Goal: Task Accomplishment & Management: Use online tool/utility

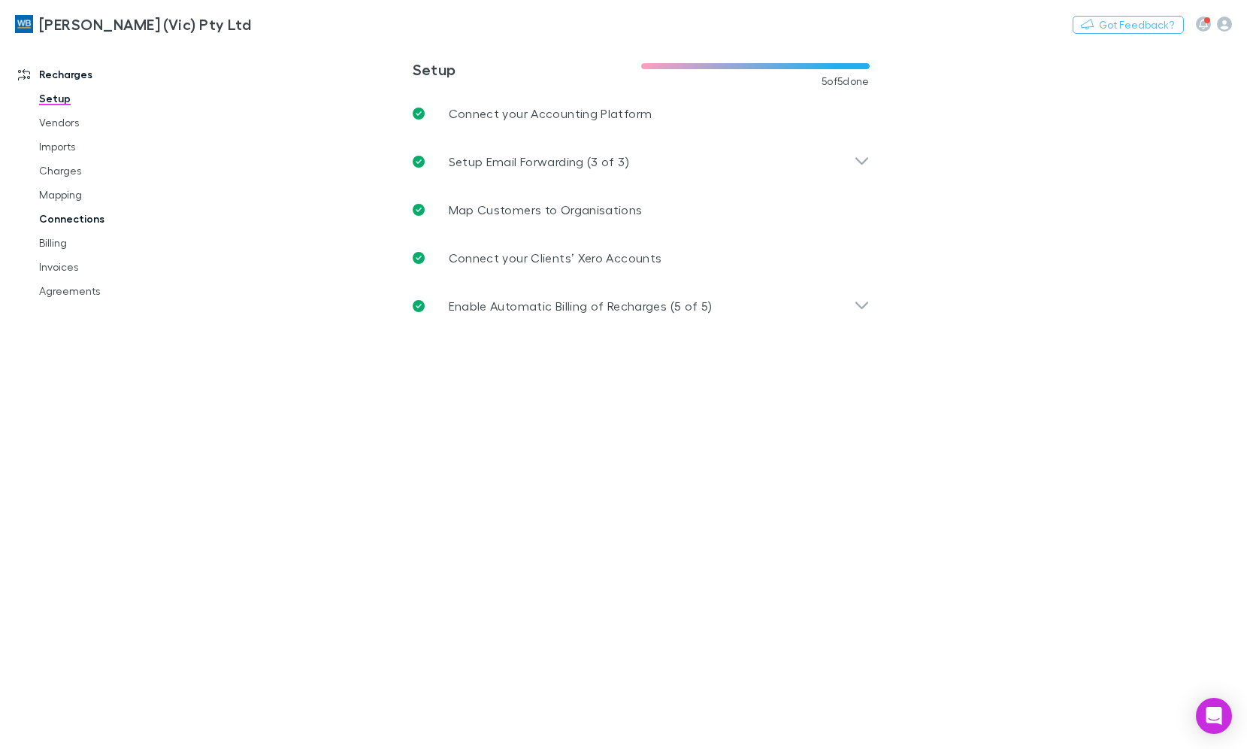
click at [59, 166] on link "Charges" at bounding box center [111, 171] width 175 height 24
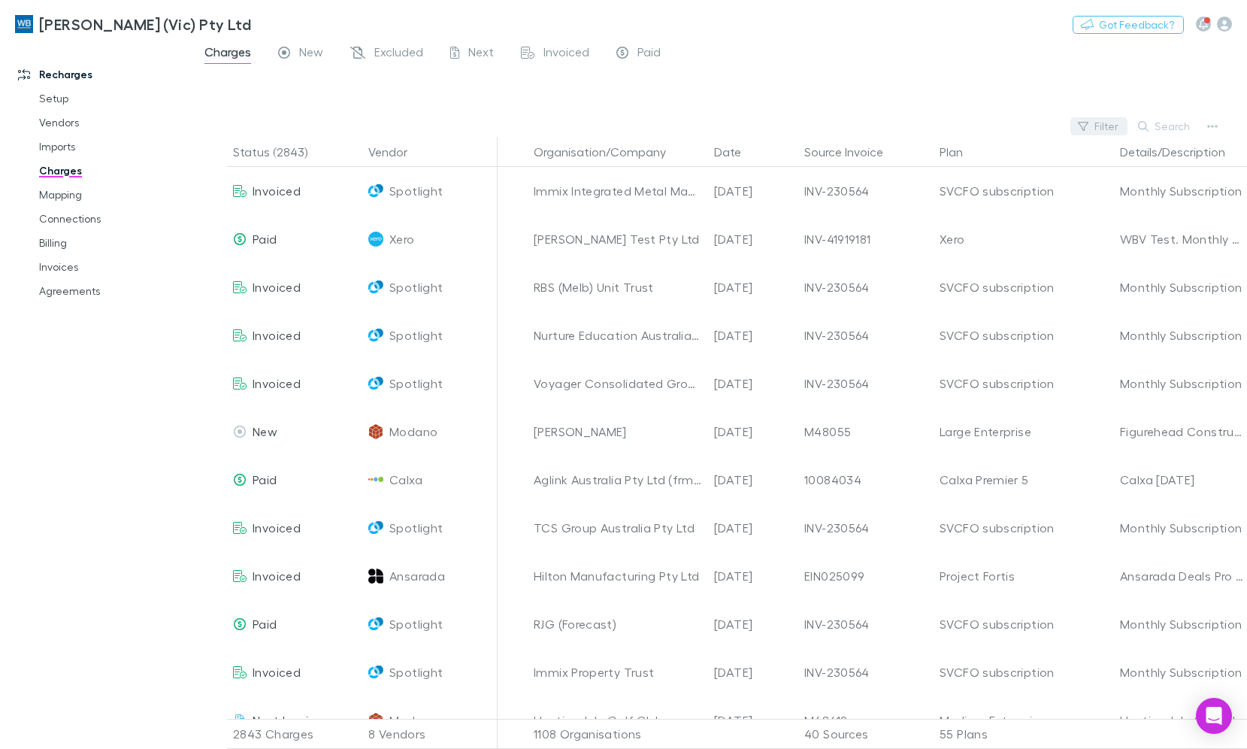
click at [1117, 125] on button "Filter" at bounding box center [1098, 126] width 57 height 18
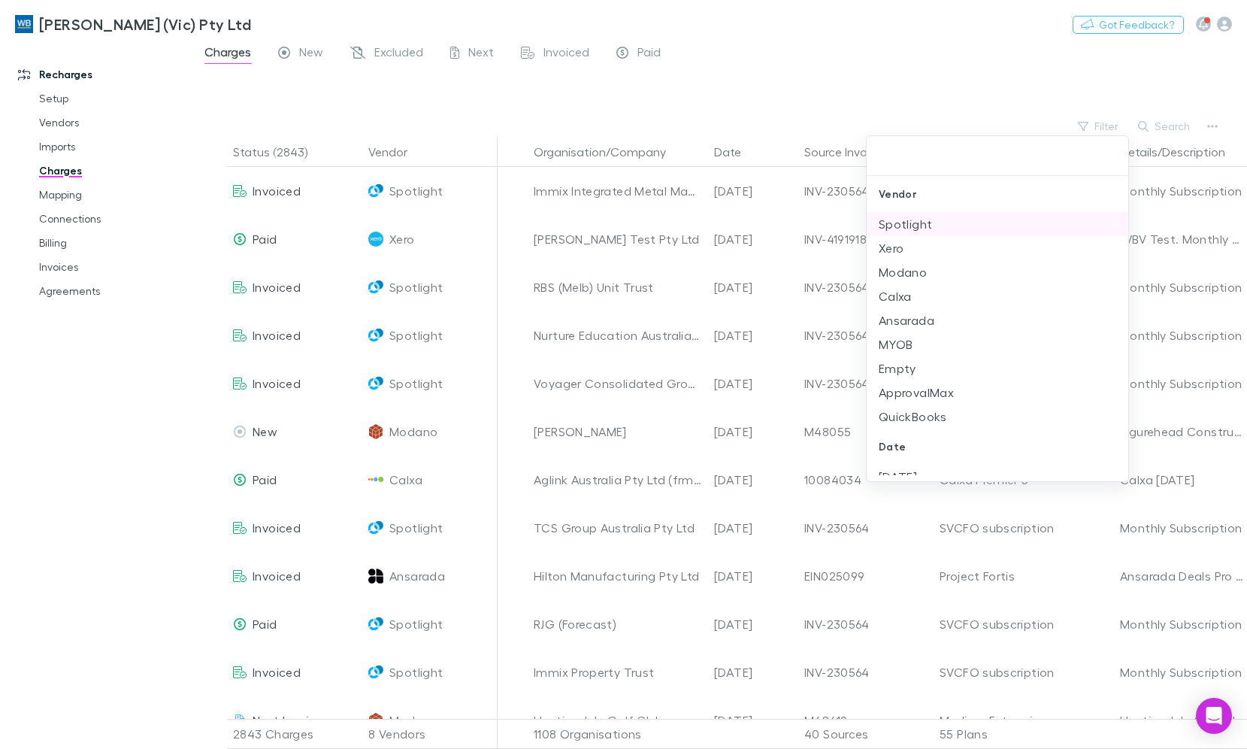
click at [921, 224] on li "Spotlight" at bounding box center [998, 224] width 262 height 24
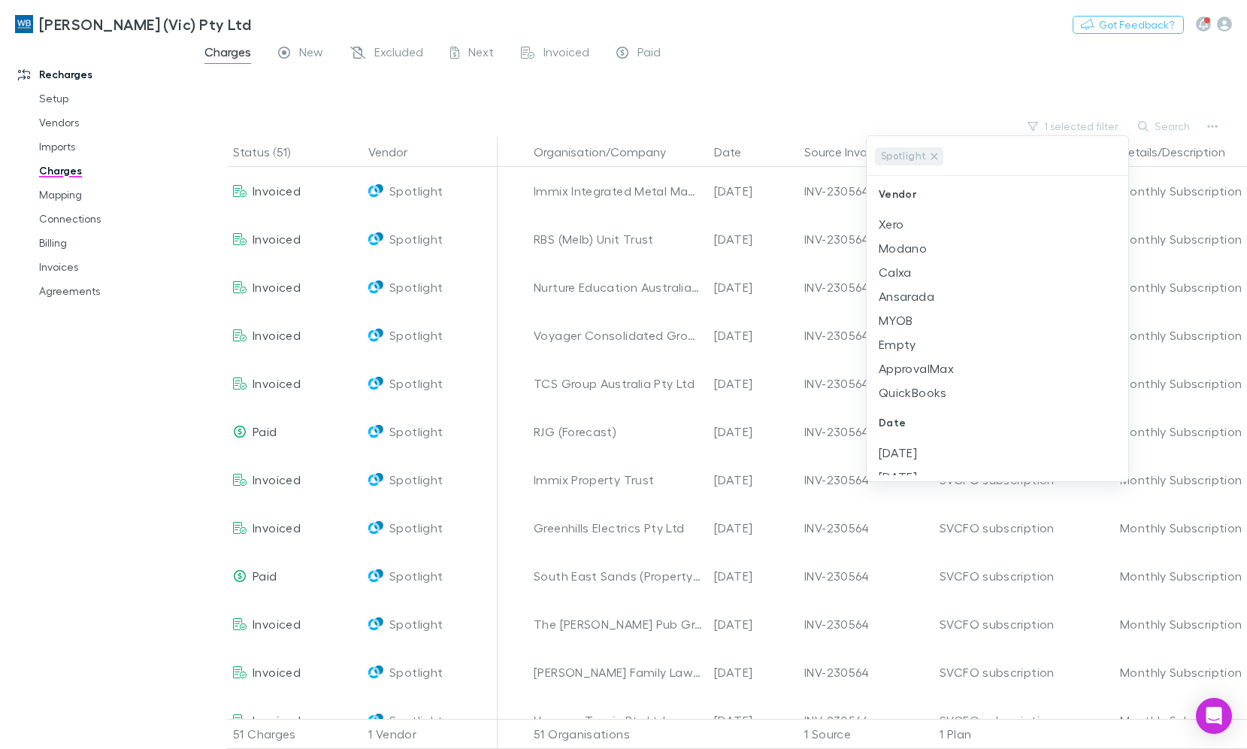
click at [863, 74] on div at bounding box center [623, 374] width 1247 height 749
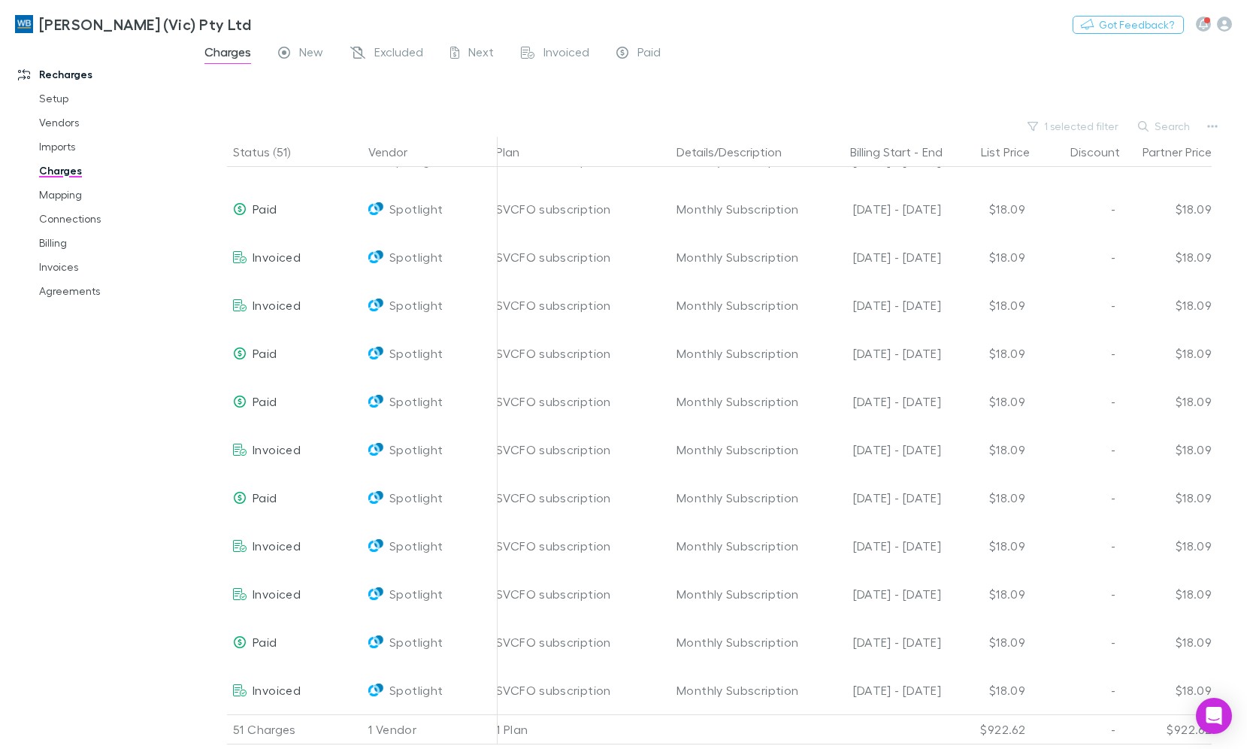
scroll to position [1917, 471]
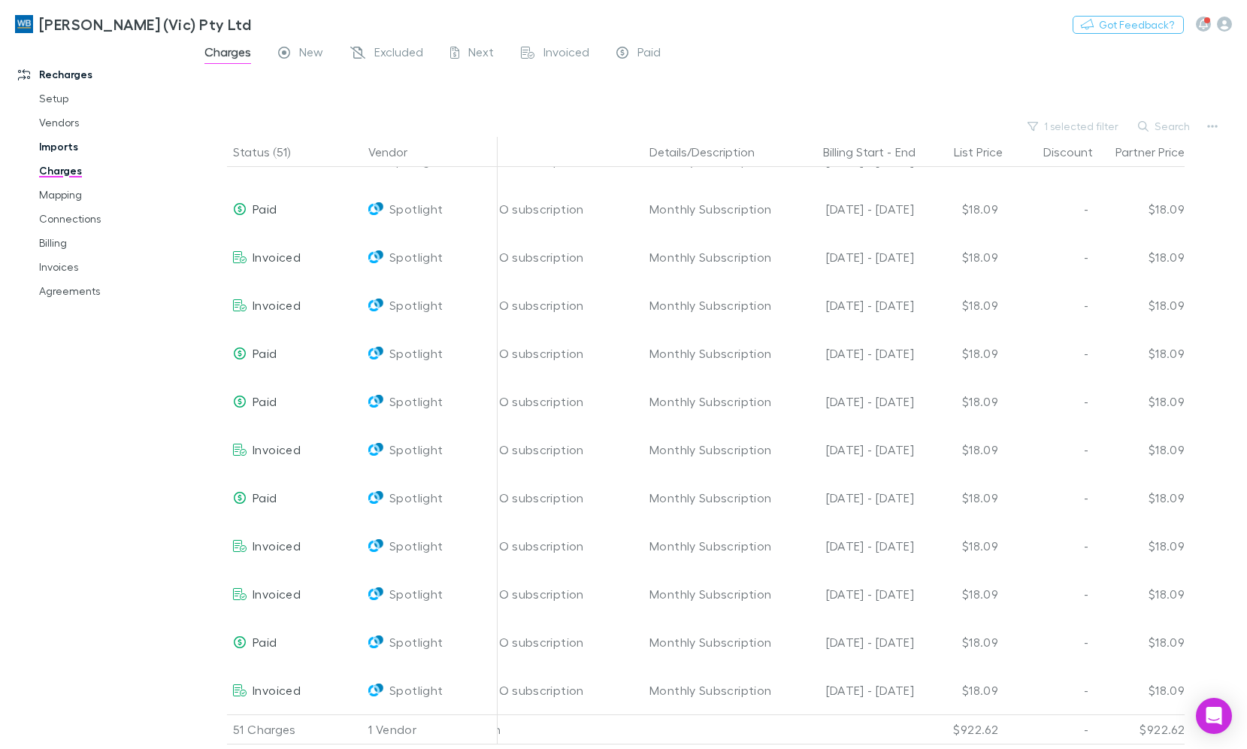
click at [65, 147] on link "Imports" at bounding box center [111, 147] width 175 height 24
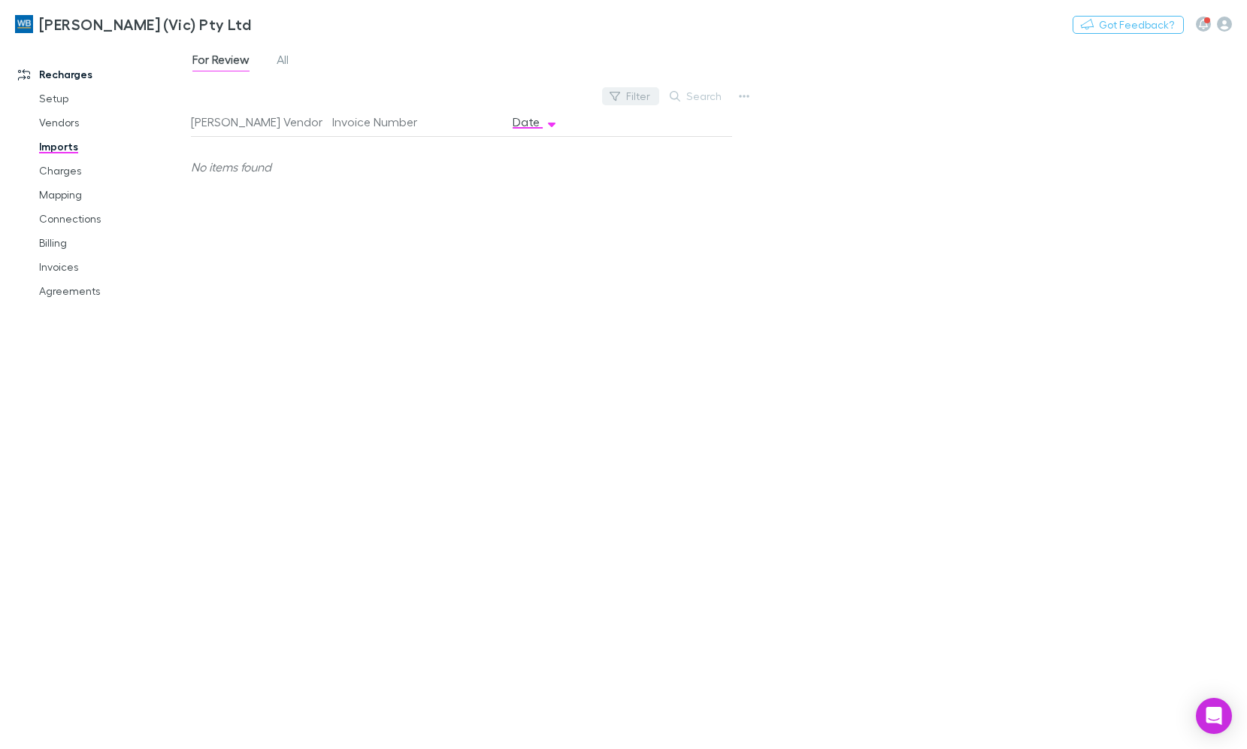
click at [653, 95] on button "Filter" at bounding box center [630, 96] width 57 height 18
click at [614, 34] on div at bounding box center [623, 374] width 1247 height 749
click at [287, 57] on span "All" at bounding box center [283, 62] width 12 height 20
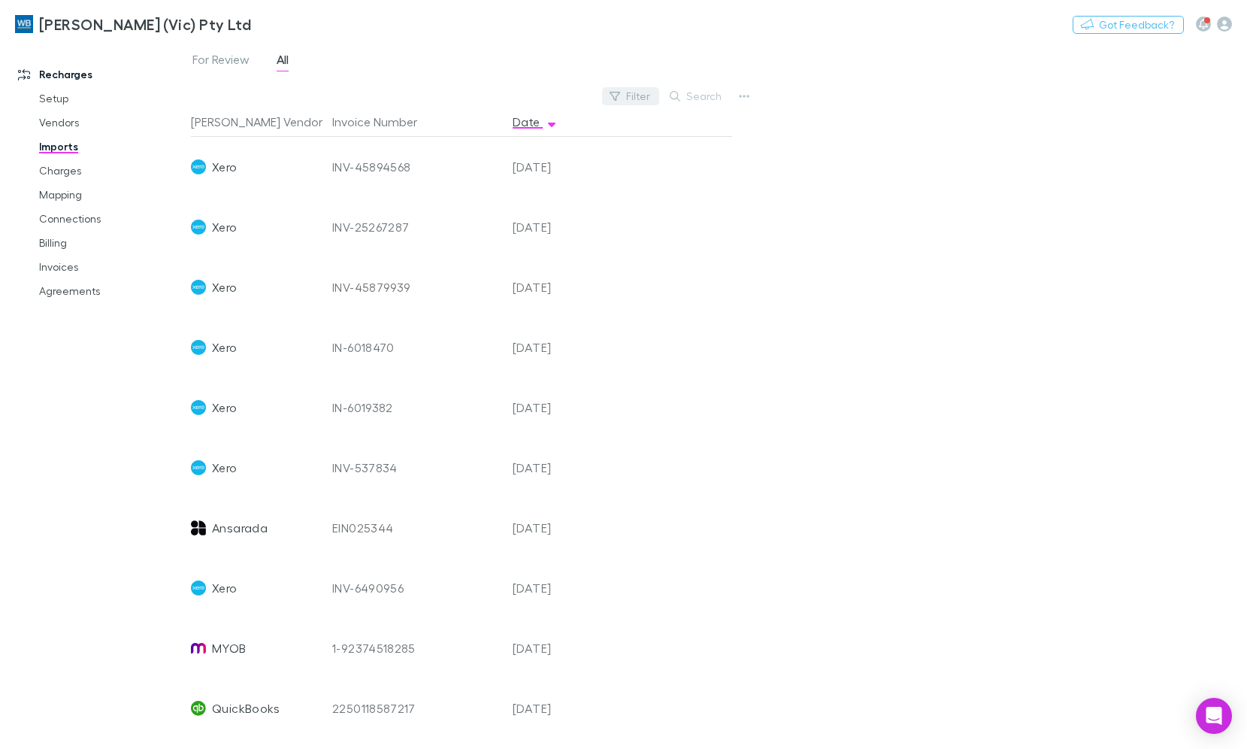
click at [624, 97] on button "Filter" at bounding box center [630, 96] width 57 height 18
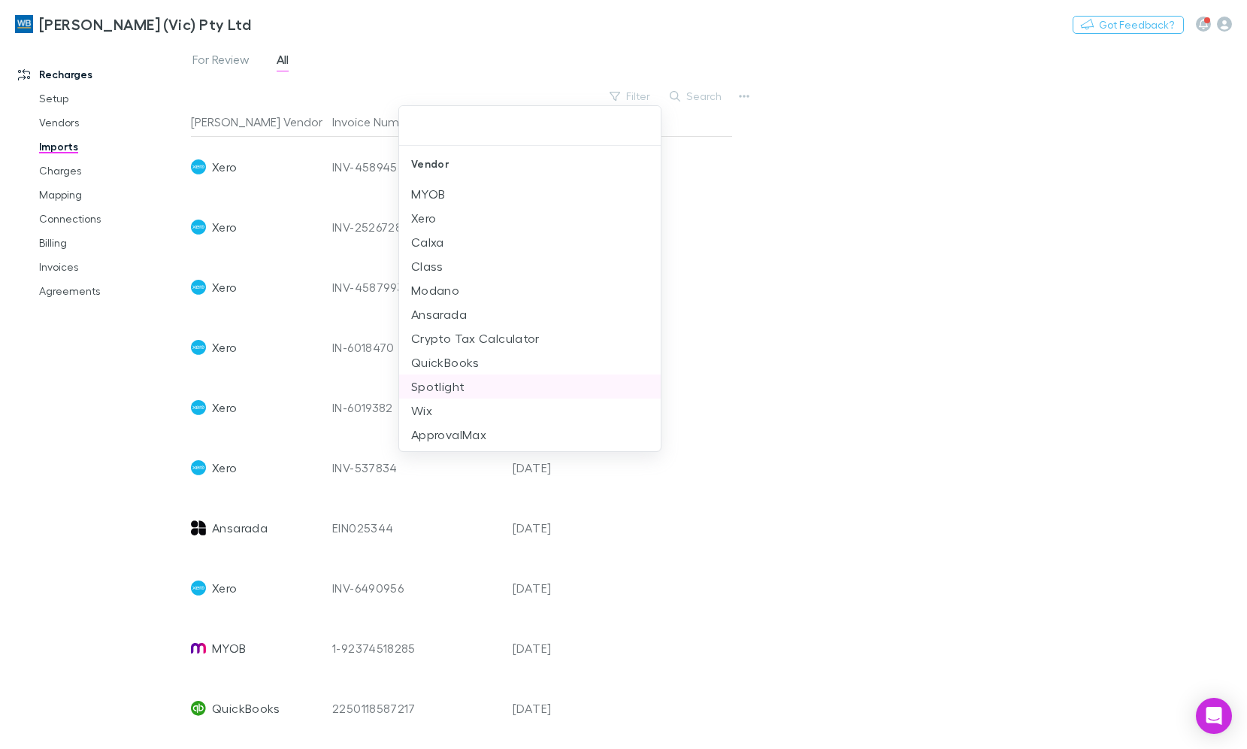
click at [466, 384] on li "Spotlight" at bounding box center [530, 386] width 262 height 24
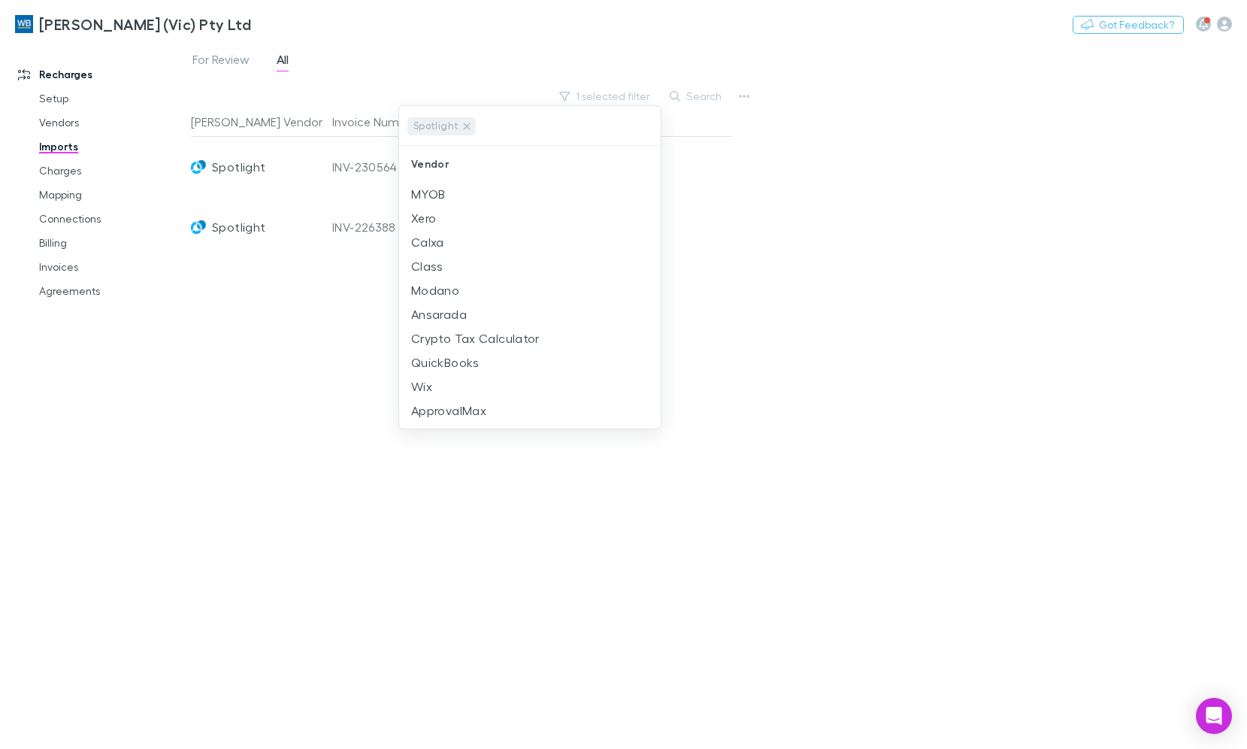
click at [911, 320] on div at bounding box center [623, 374] width 1247 height 749
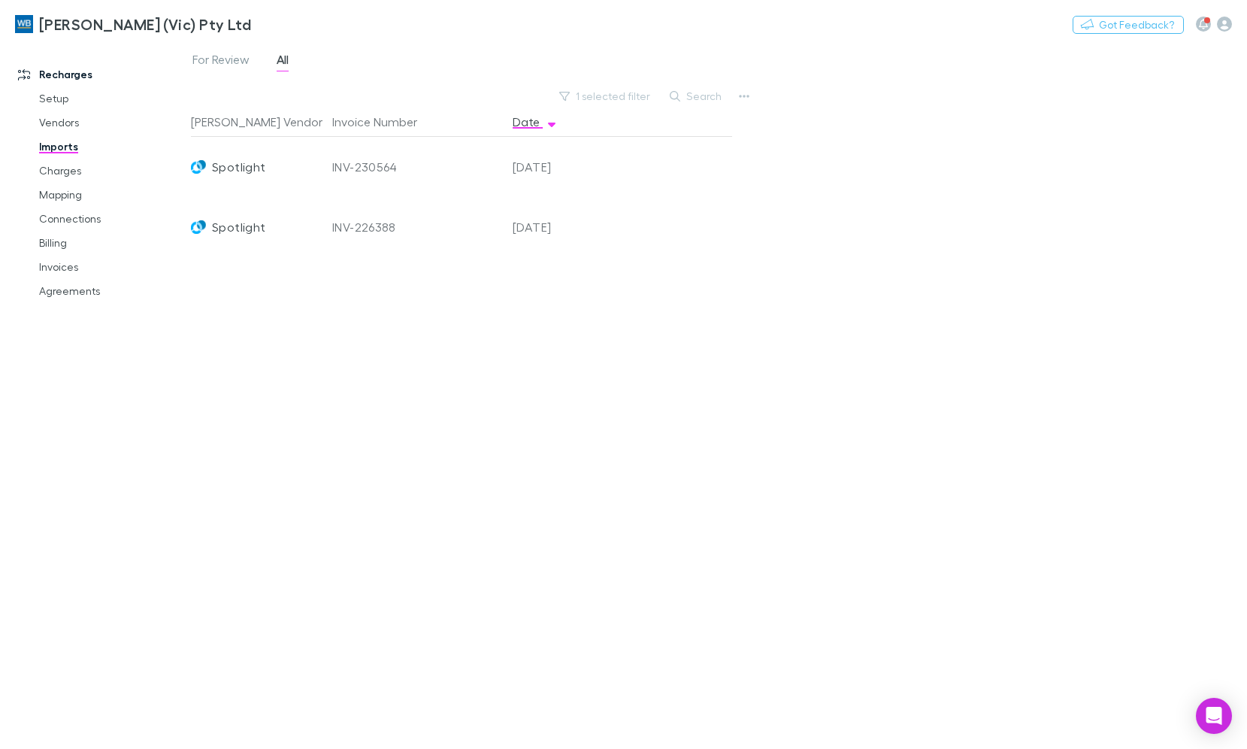
click at [356, 226] on div "INV-226388" at bounding box center [416, 227] width 168 height 60
click at [358, 169] on div "INV-230564" at bounding box center [416, 167] width 168 height 60
click at [736, 97] on button "button" at bounding box center [744, 96] width 21 height 21
click at [935, 210] on div at bounding box center [623, 374] width 1247 height 749
click at [645, 293] on div "[PERSON_NAME] Vendor Invoice Number Date Spotlight INV-230564 [DATE] Spotlight …" at bounding box center [461, 422] width 541 height 630
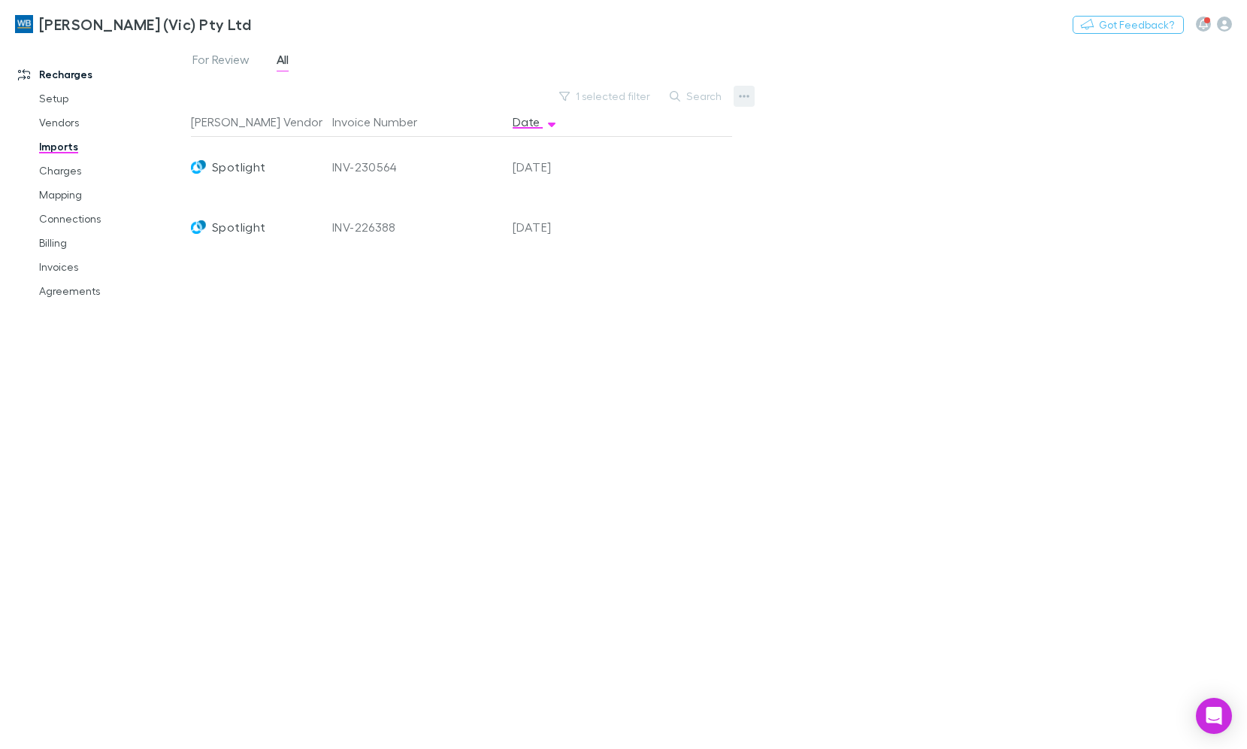
click at [746, 96] on icon "button" at bounding box center [744, 96] width 11 height 12
click at [652, 126] on p "Custom CSV Import" at bounding box center [651, 126] width 183 height 18
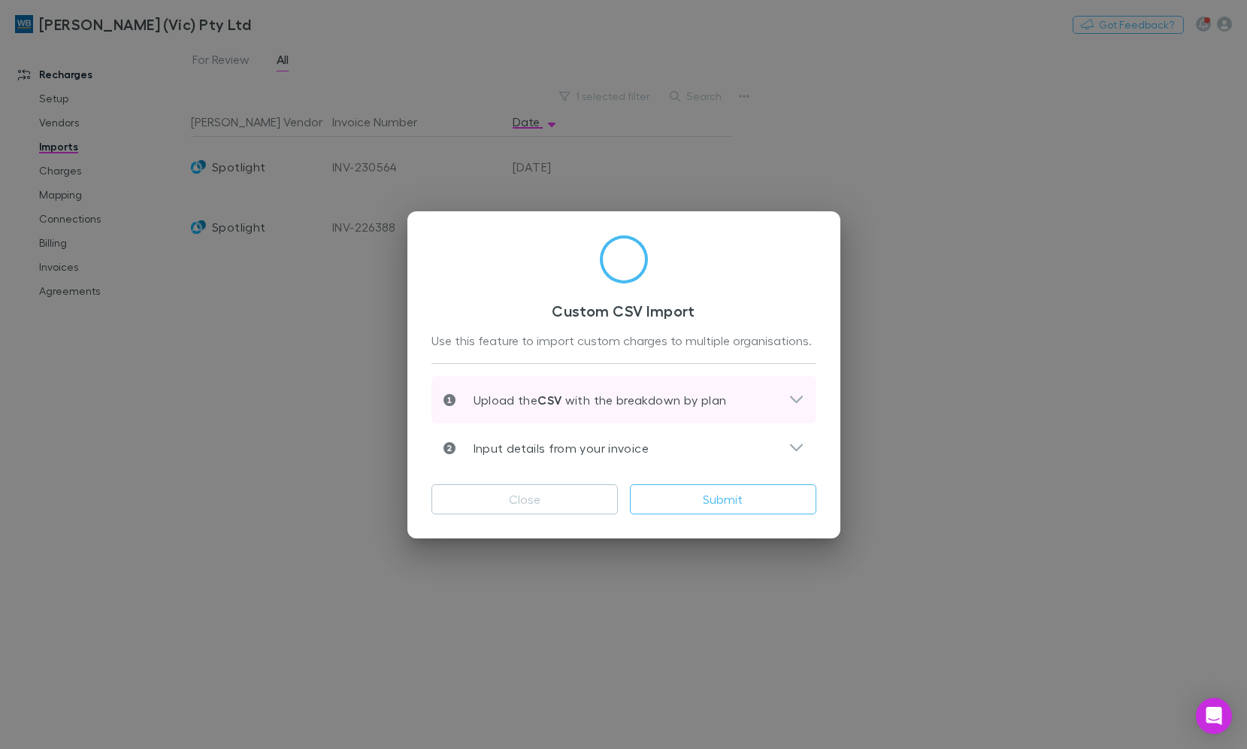
click at [791, 407] on icon at bounding box center [796, 400] width 16 height 18
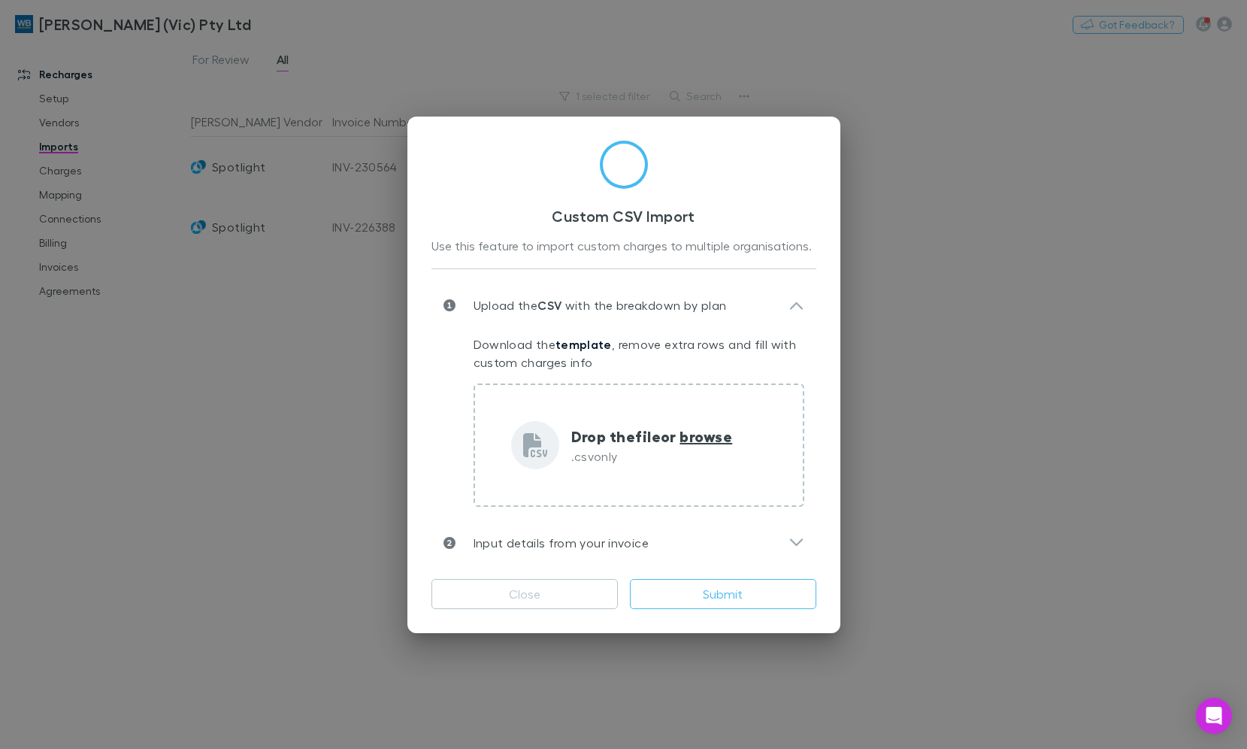
click at [949, 618] on div "Custom CSV Import Use this feature to import custom charges to multiple organis…" at bounding box center [623, 374] width 1247 height 749
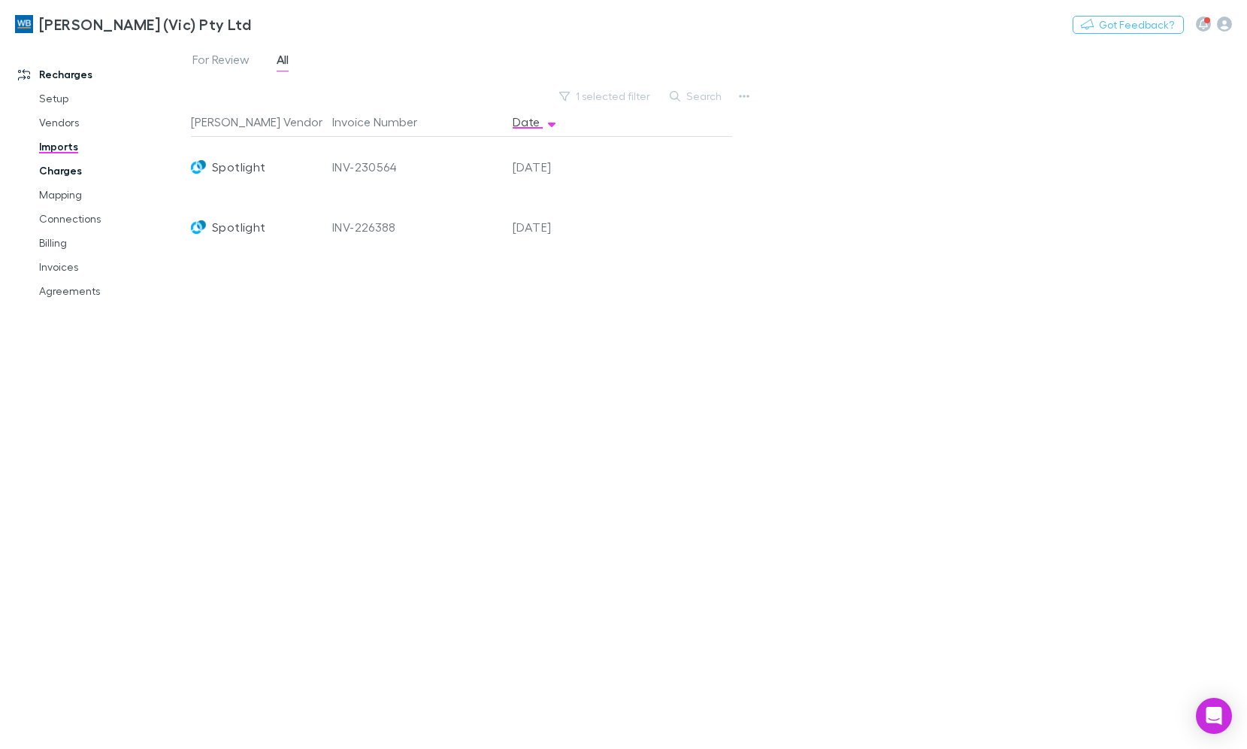
click at [53, 171] on link "Charges" at bounding box center [111, 171] width 175 height 24
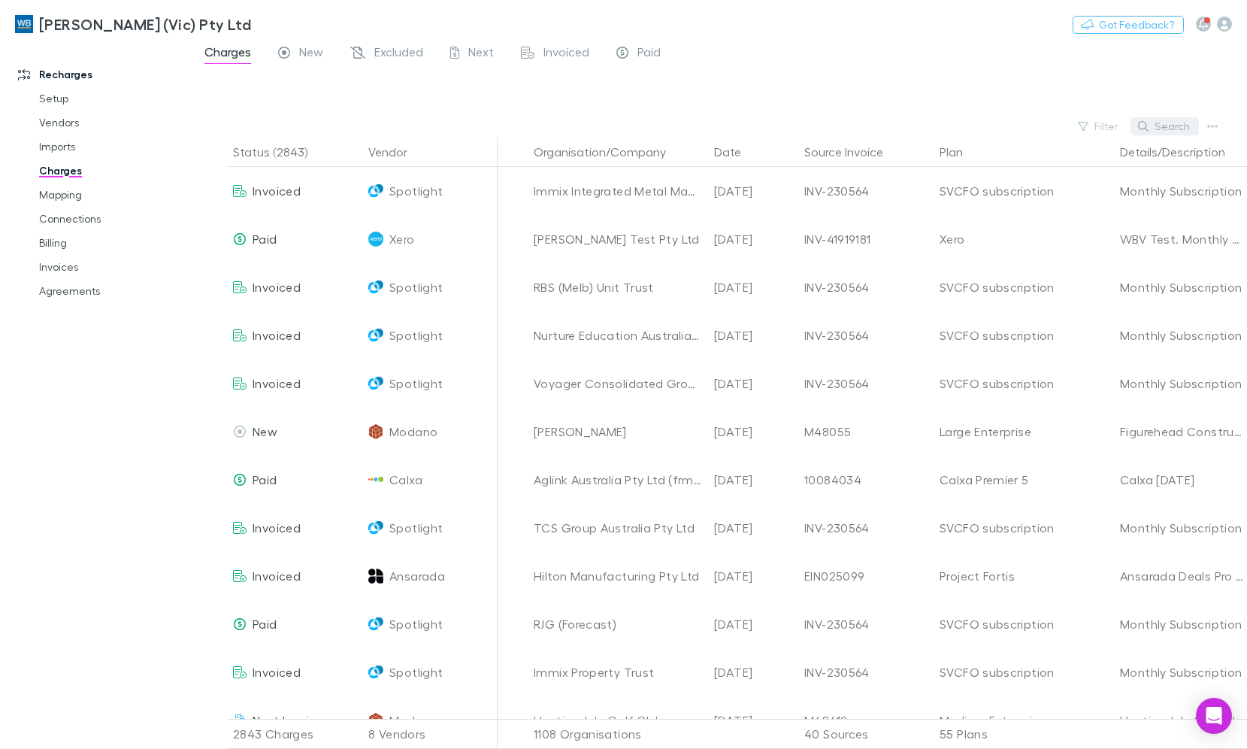
click at [1165, 127] on button "Search" at bounding box center [1164, 126] width 68 height 18
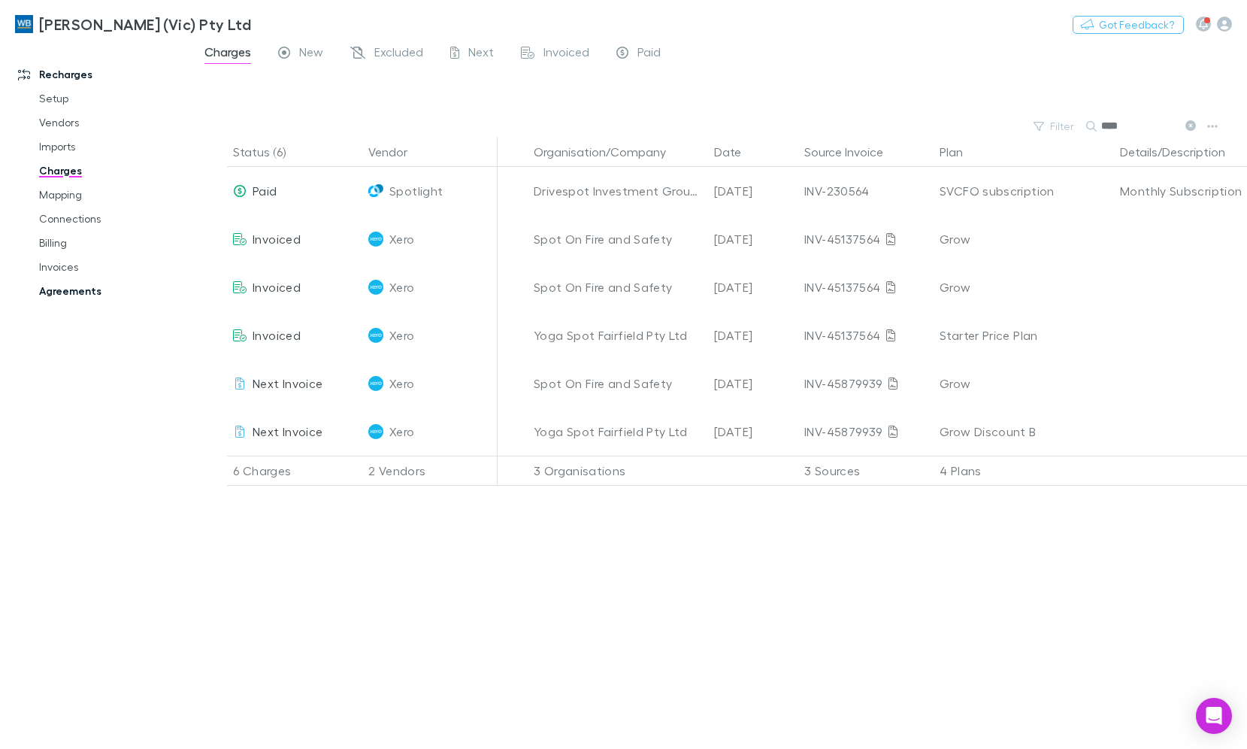
type input "****"
click at [95, 297] on link "Agreements" at bounding box center [111, 291] width 175 height 24
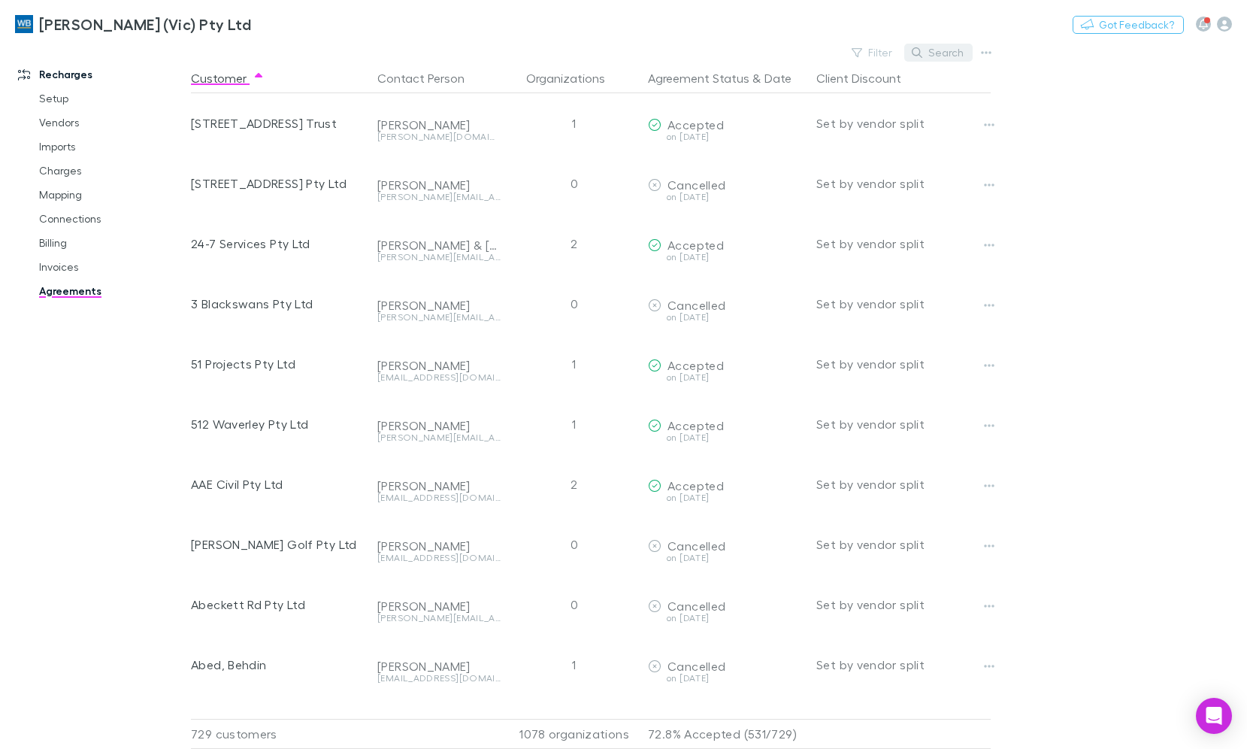
click at [949, 48] on button "Search" at bounding box center [938, 53] width 68 height 18
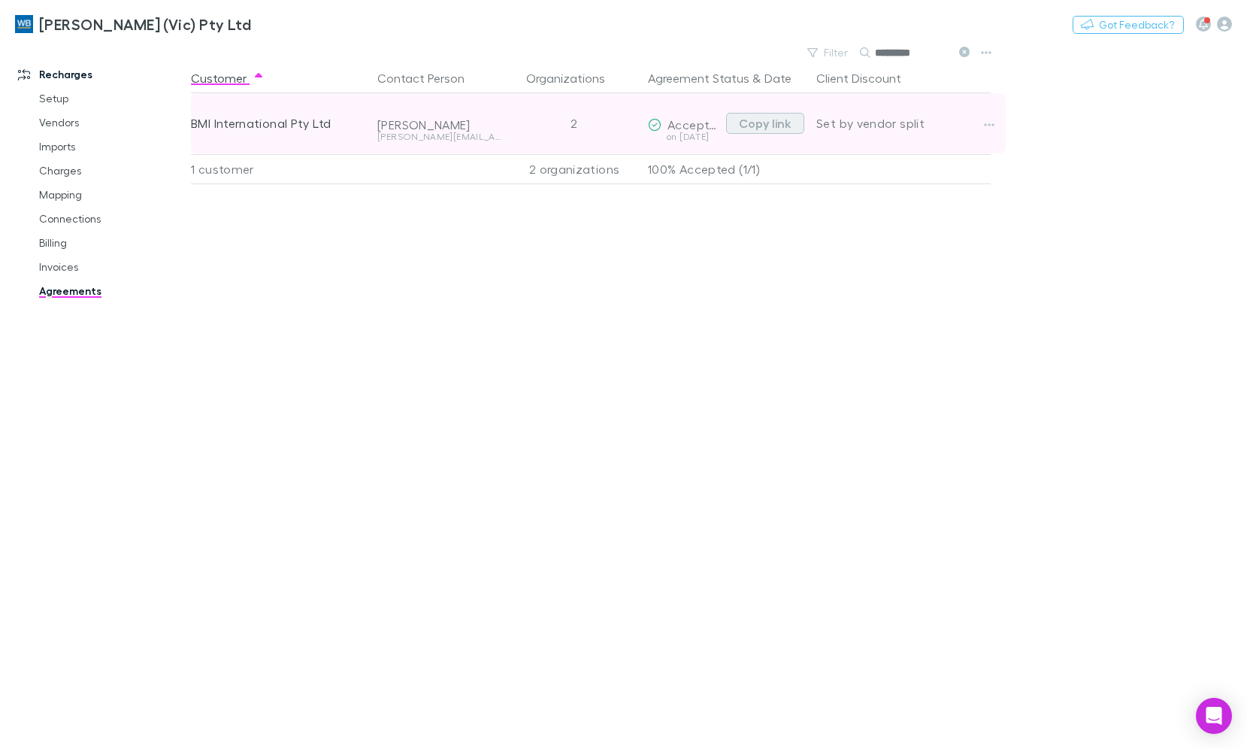
type input "*********"
click at [765, 123] on button "Copy link" at bounding box center [765, 123] width 78 height 21
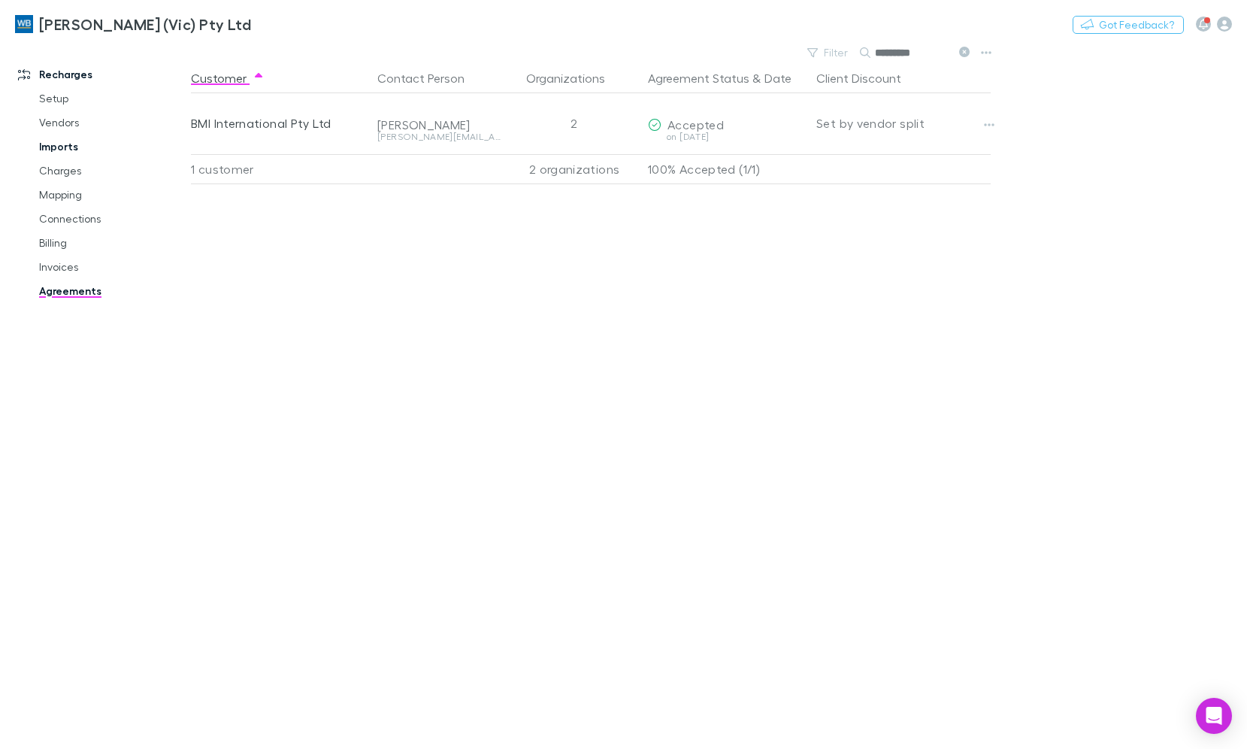
drag, startPoint x: 55, startPoint y: 174, endPoint x: 59, endPoint y: 147, distance: 27.3
click at [55, 174] on link "Charges" at bounding box center [111, 171] width 175 height 24
click at [59, 137] on link "Imports" at bounding box center [111, 147] width 175 height 24
click at [59, 147] on link "Imports" at bounding box center [111, 147] width 175 height 24
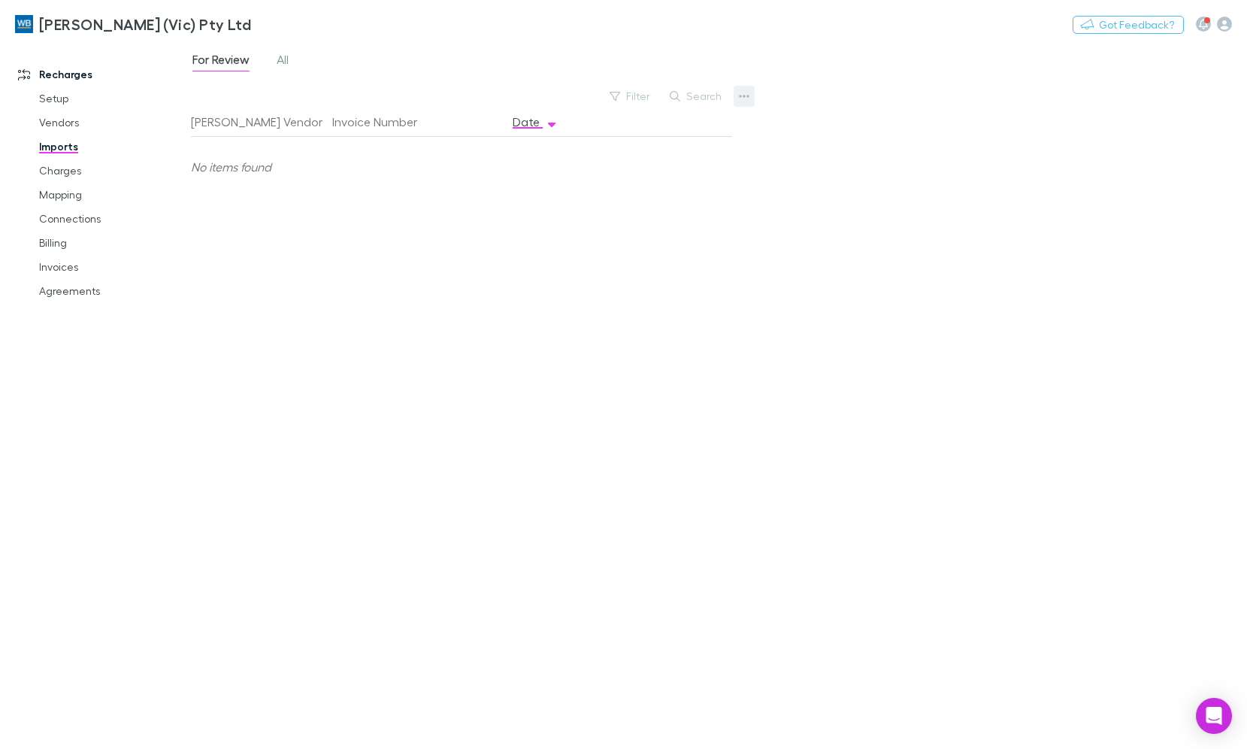
click at [750, 95] on button "button" at bounding box center [744, 96] width 21 height 21
click at [686, 126] on p "Custom CSV Import" at bounding box center [651, 126] width 183 height 18
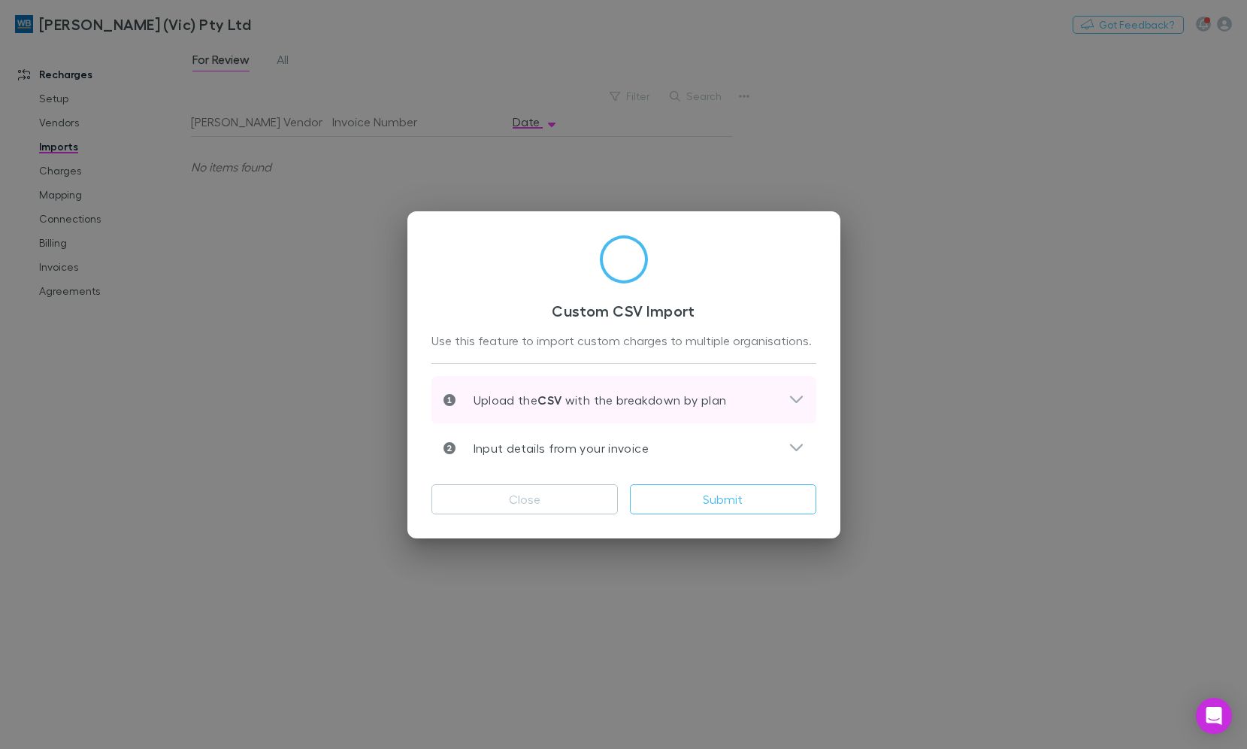
click at [792, 405] on icon at bounding box center [796, 400] width 16 height 18
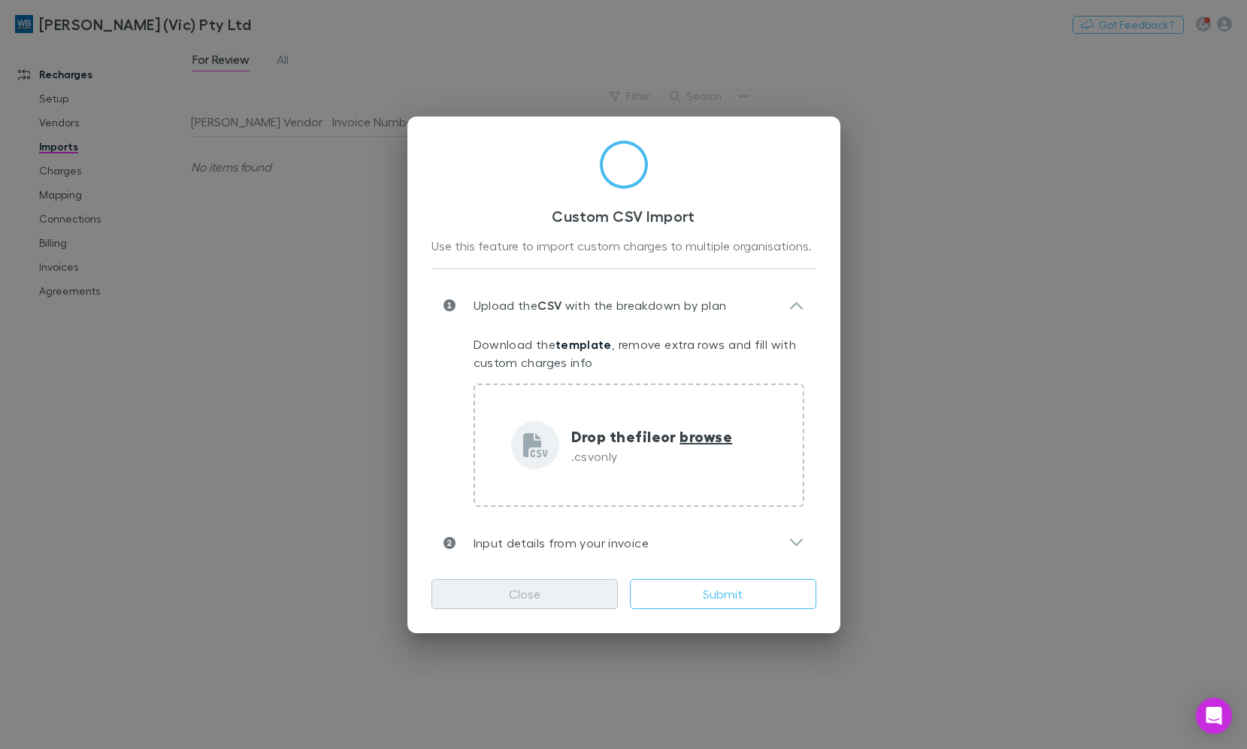
click at [506, 583] on button "Close" at bounding box center [524, 594] width 186 height 30
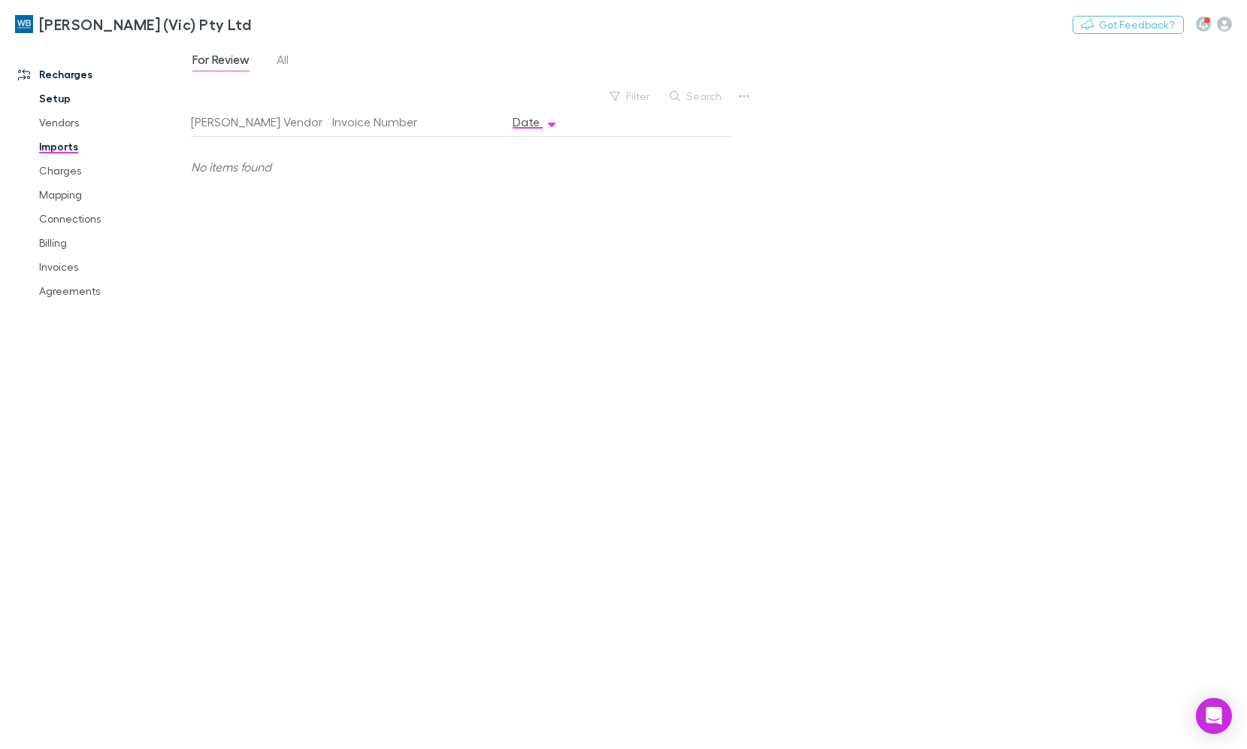
click at [59, 104] on link "Setup" at bounding box center [111, 98] width 175 height 24
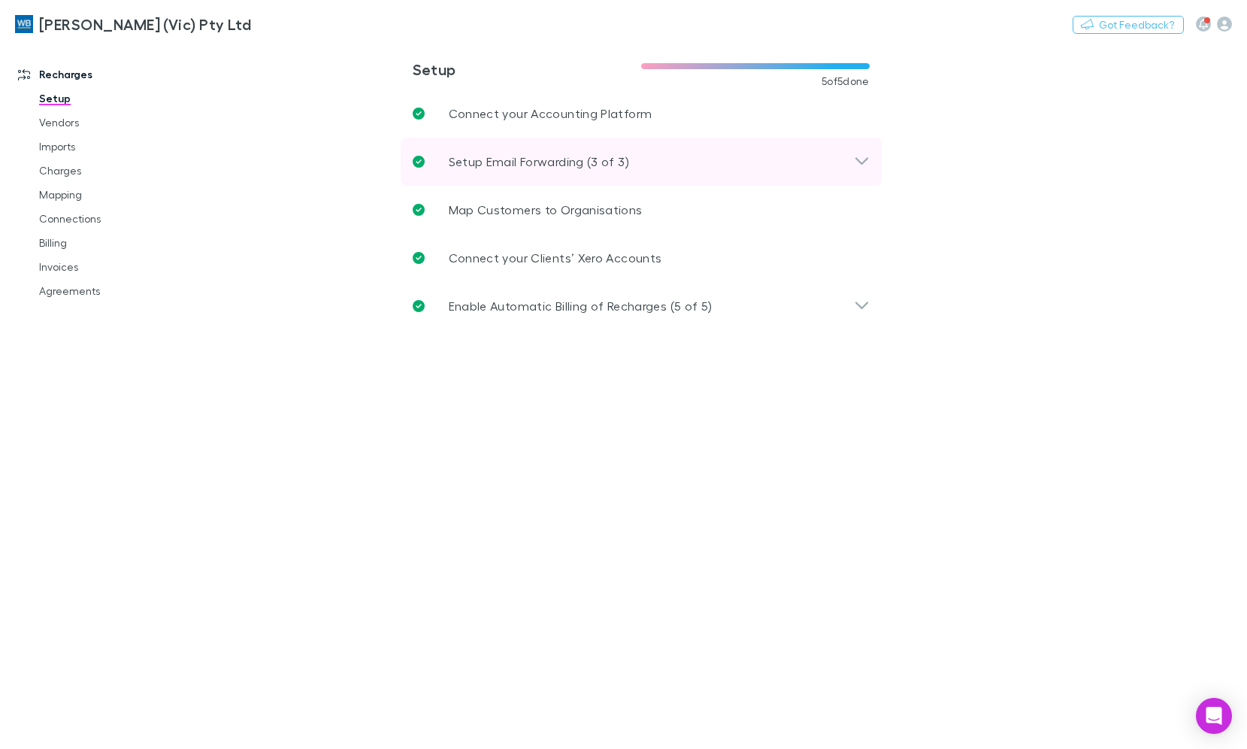
click at [855, 156] on icon at bounding box center [862, 162] width 16 height 18
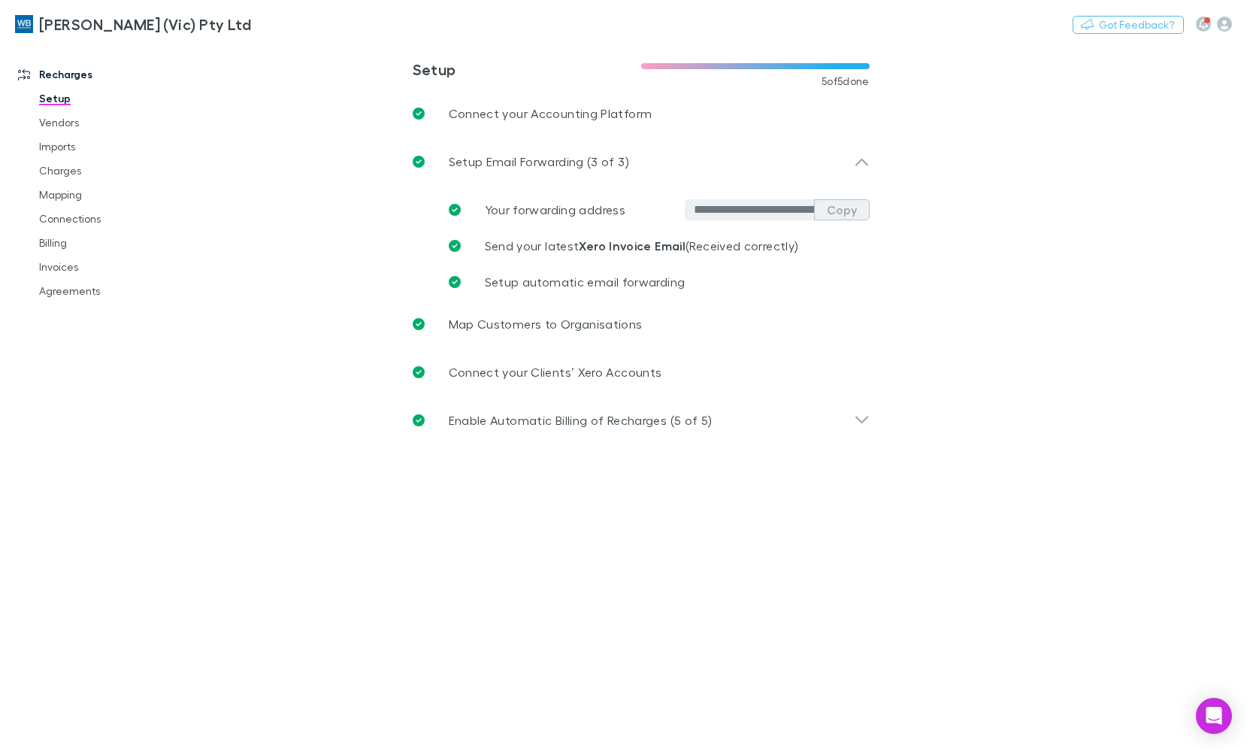
click at [828, 210] on button "Copy" at bounding box center [842, 209] width 56 height 21
drag, startPoint x: 77, startPoint y: 174, endPoint x: 69, endPoint y: 149, distance: 25.9
click at [77, 174] on link "Charges" at bounding box center [111, 171] width 175 height 24
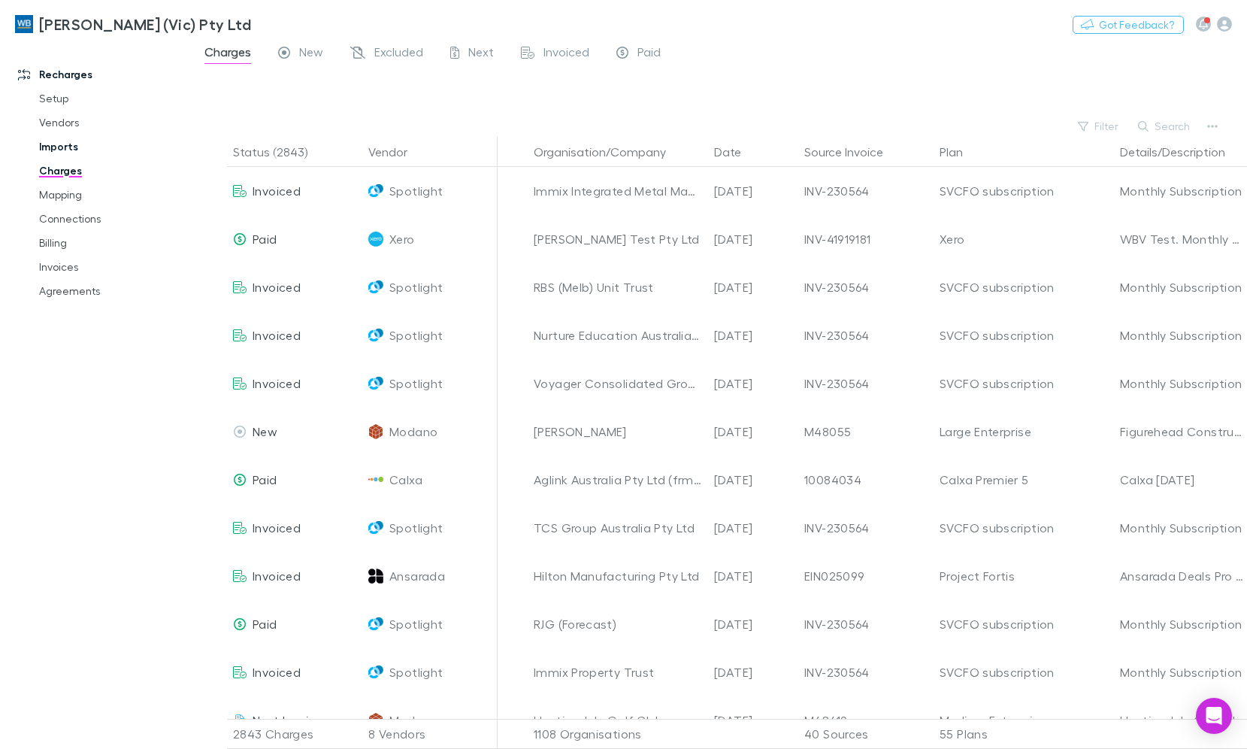
click at [65, 140] on link "Imports" at bounding box center [111, 147] width 175 height 24
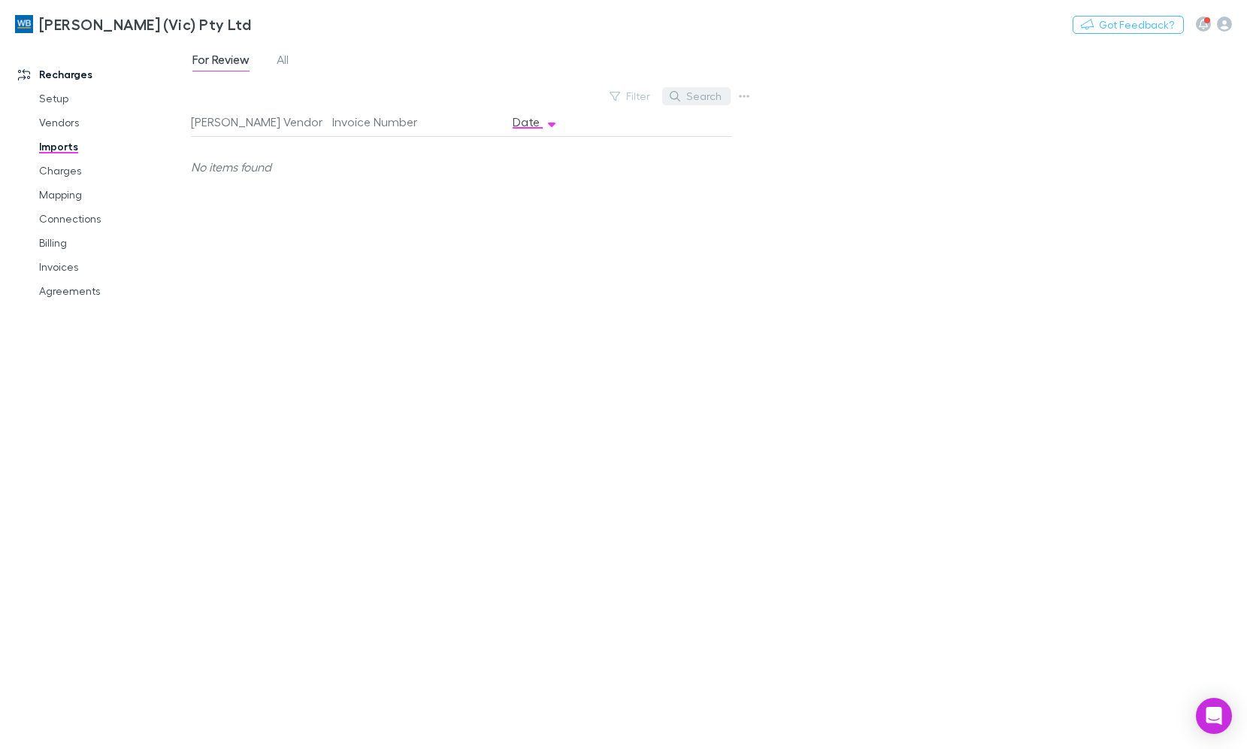
click at [675, 95] on icon "button" at bounding box center [675, 96] width 11 height 11
click at [586, 99] on div "Filter Search" at bounding box center [473, 96] width 564 height 21
click at [636, 98] on button "Filter" at bounding box center [630, 96] width 57 height 18
click at [892, 178] on div at bounding box center [623, 374] width 1247 height 749
click at [274, 56] on div "For Review All" at bounding box center [246, 62] width 111 height 24
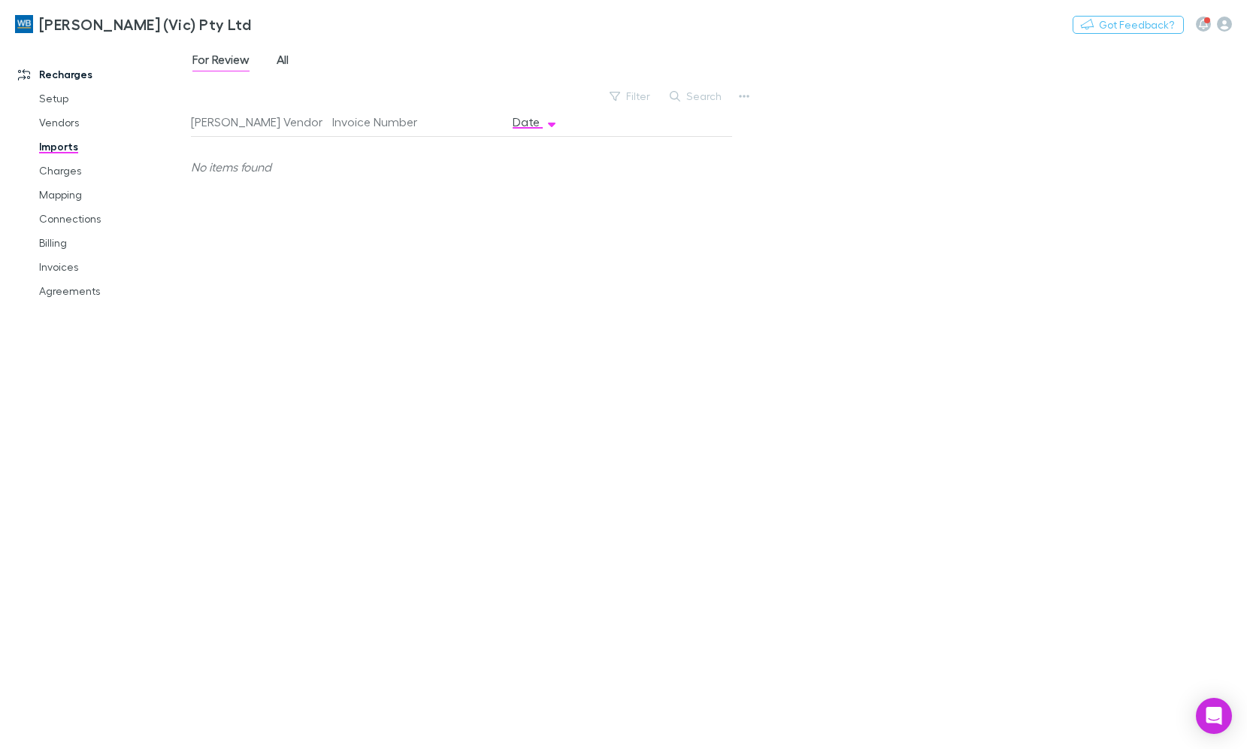
click at [287, 56] on span "All" at bounding box center [283, 62] width 12 height 20
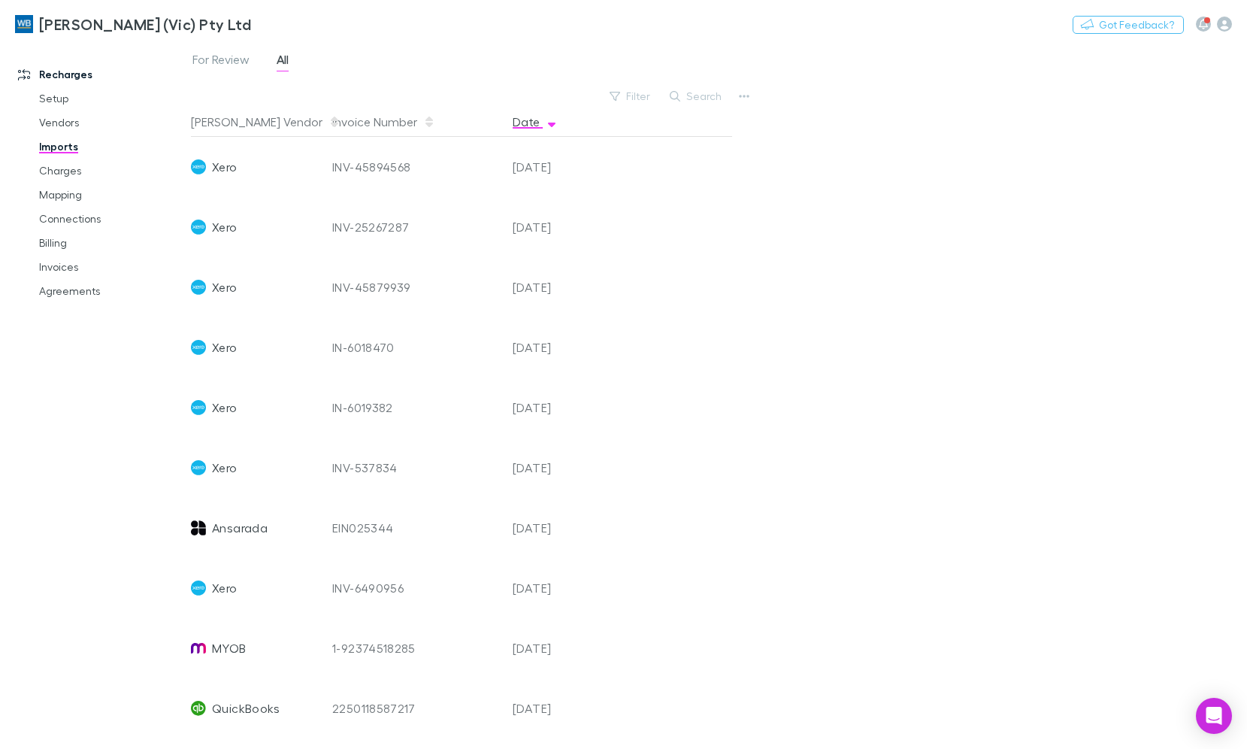
click at [631, 109] on div at bounding box center [664, 122] width 135 height 30
click at [633, 101] on button "Filter" at bounding box center [630, 96] width 57 height 18
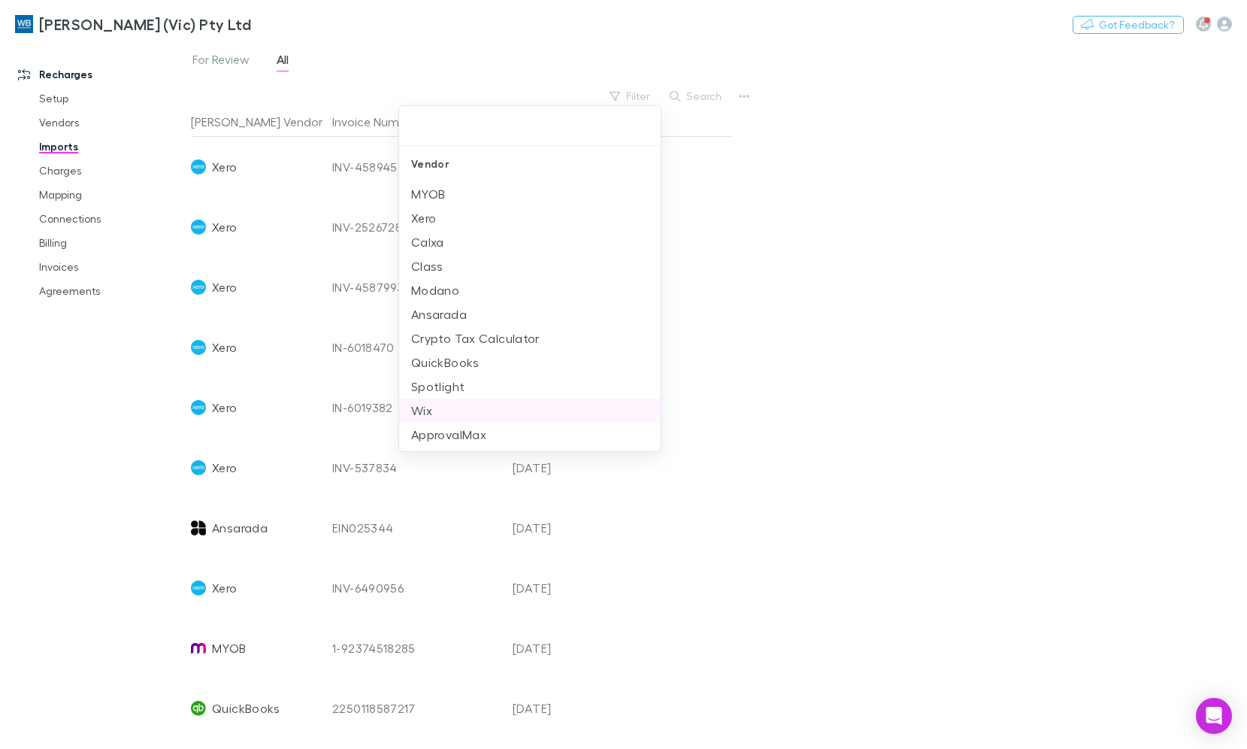
click at [452, 382] on li "Spotlight" at bounding box center [530, 386] width 262 height 24
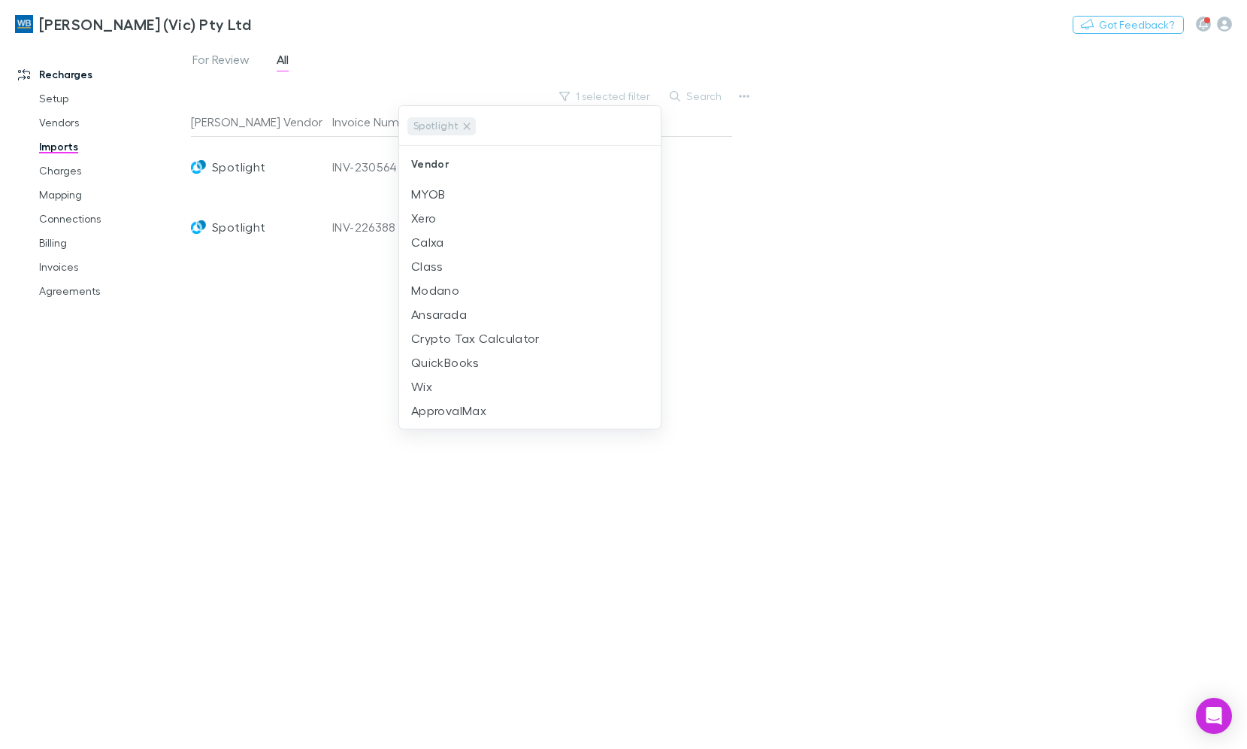
click at [910, 198] on div at bounding box center [623, 374] width 1247 height 749
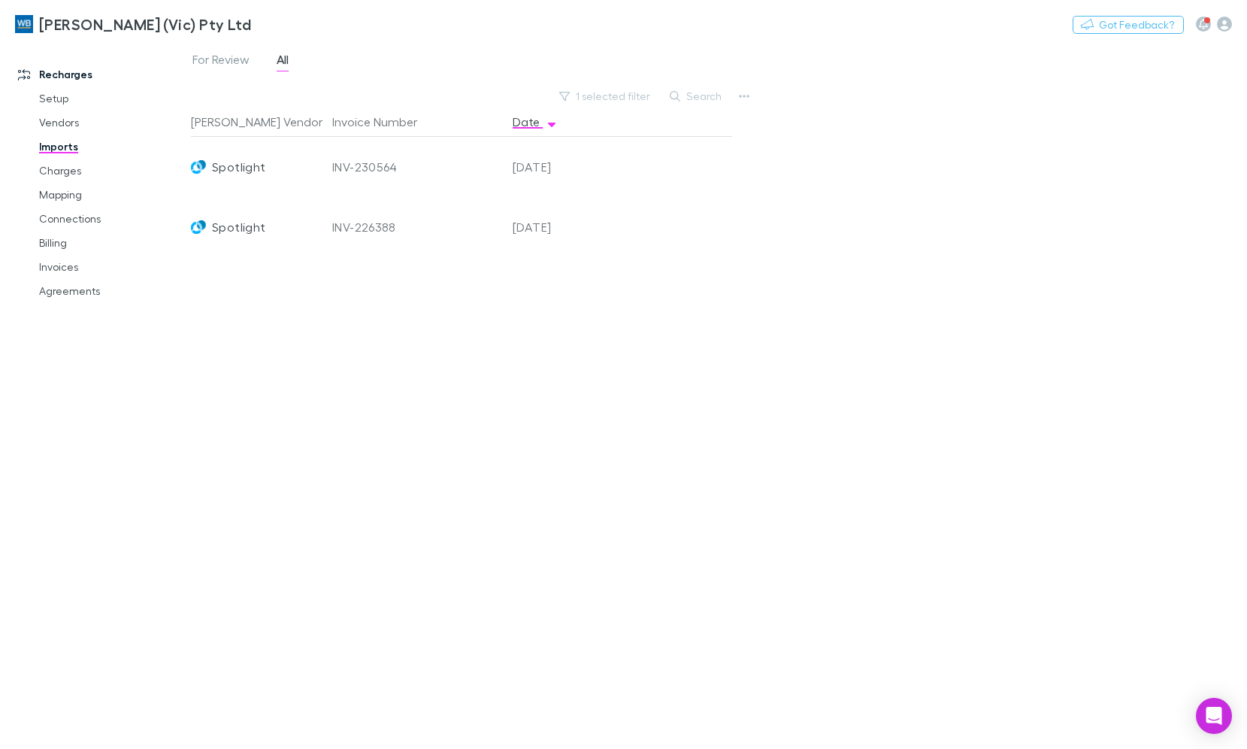
scroll to position [0, 6]
click at [685, 159] on div at bounding box center [658, 167] width 135 height 60
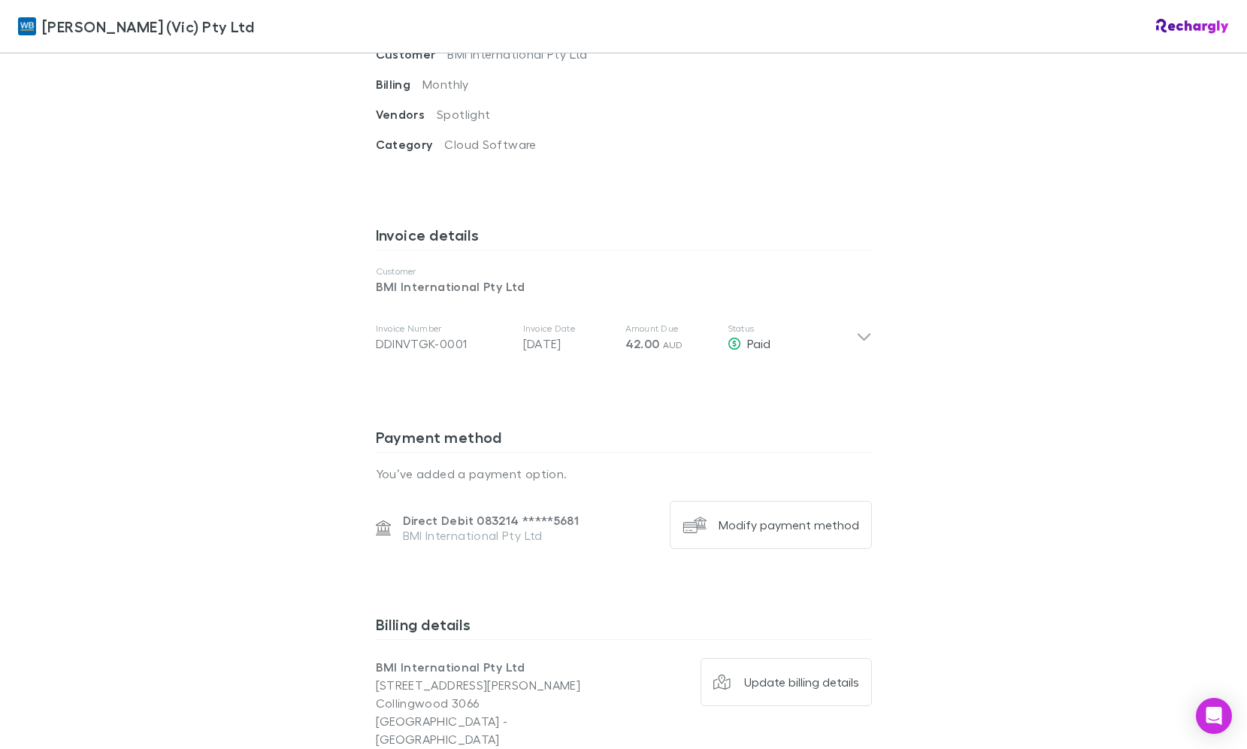
scroll to position [676, 0]
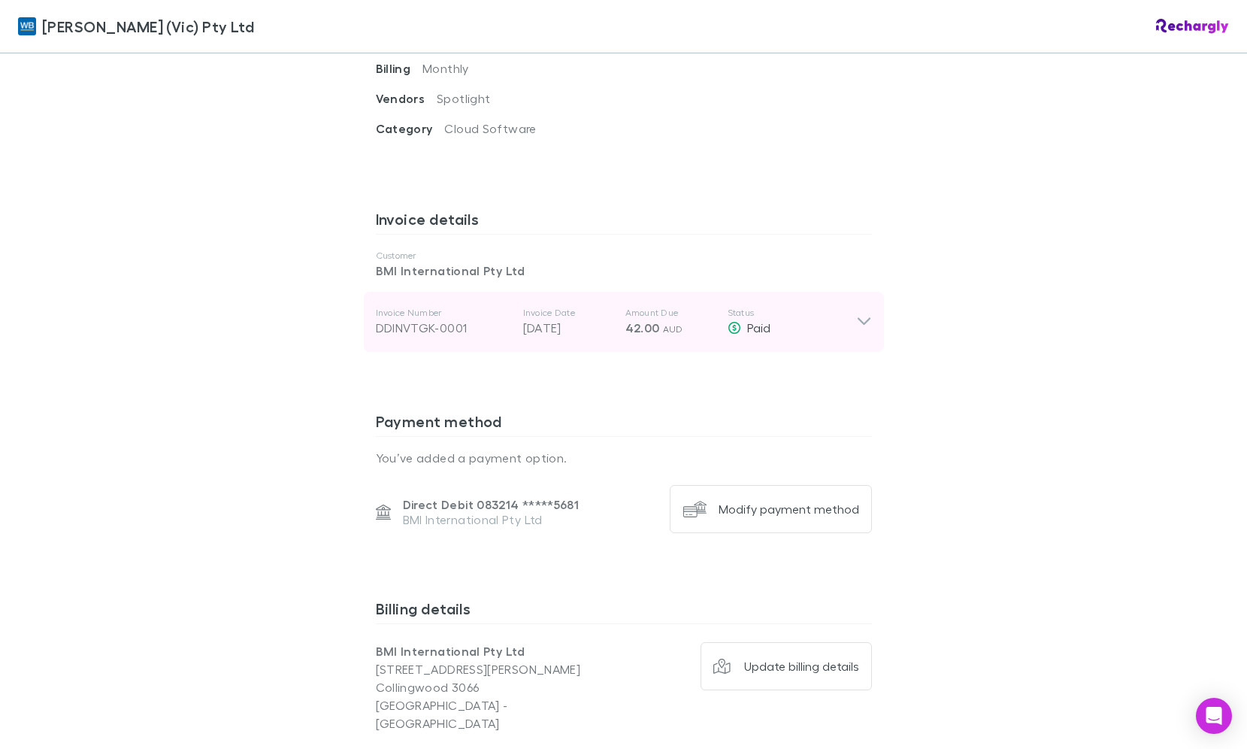
click at [856, 313] on icon at bounding box center [864, 322] width 16 height 18
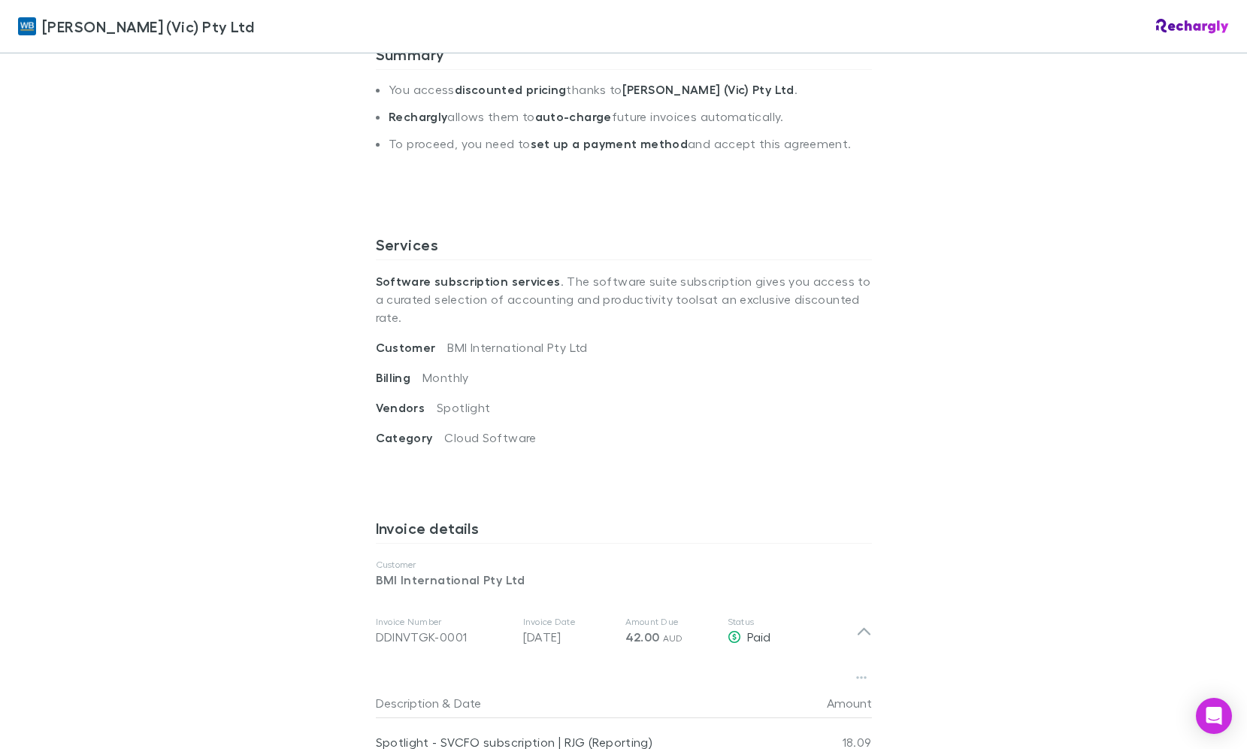
scroll to position [353, 0]
